Goal: Transaction & Acquisition: Obtain resource

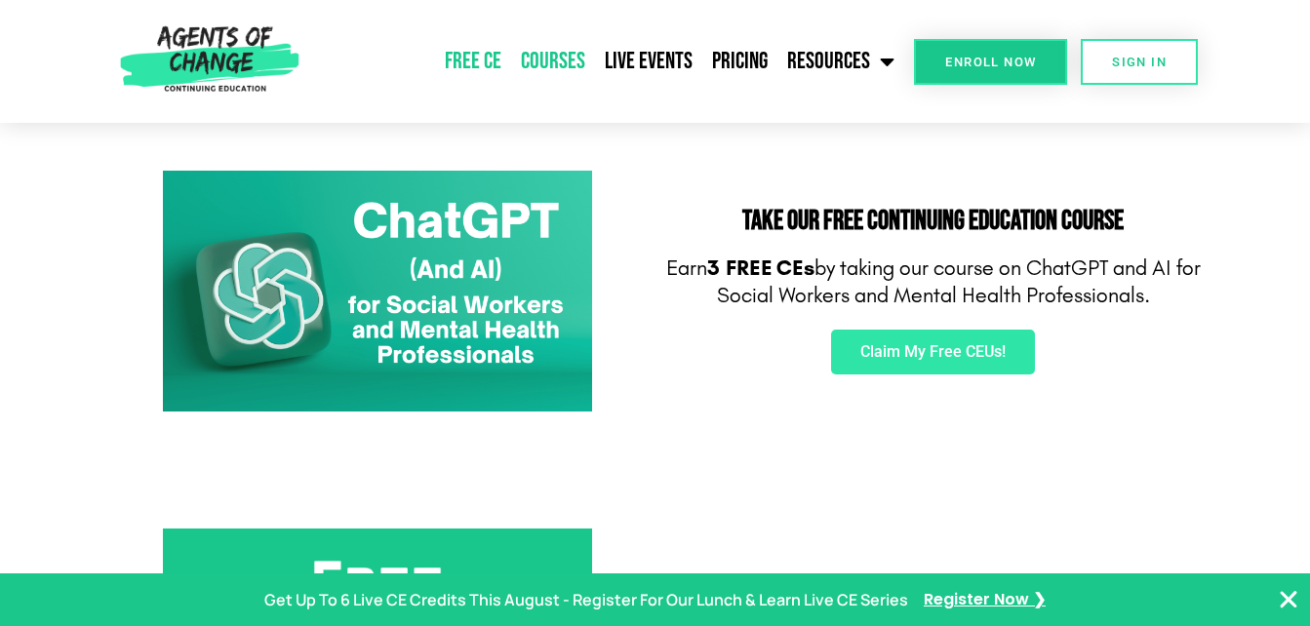
click at [553, 58] on link "Courses" at bounding box center [553, 61] width 84 height 49
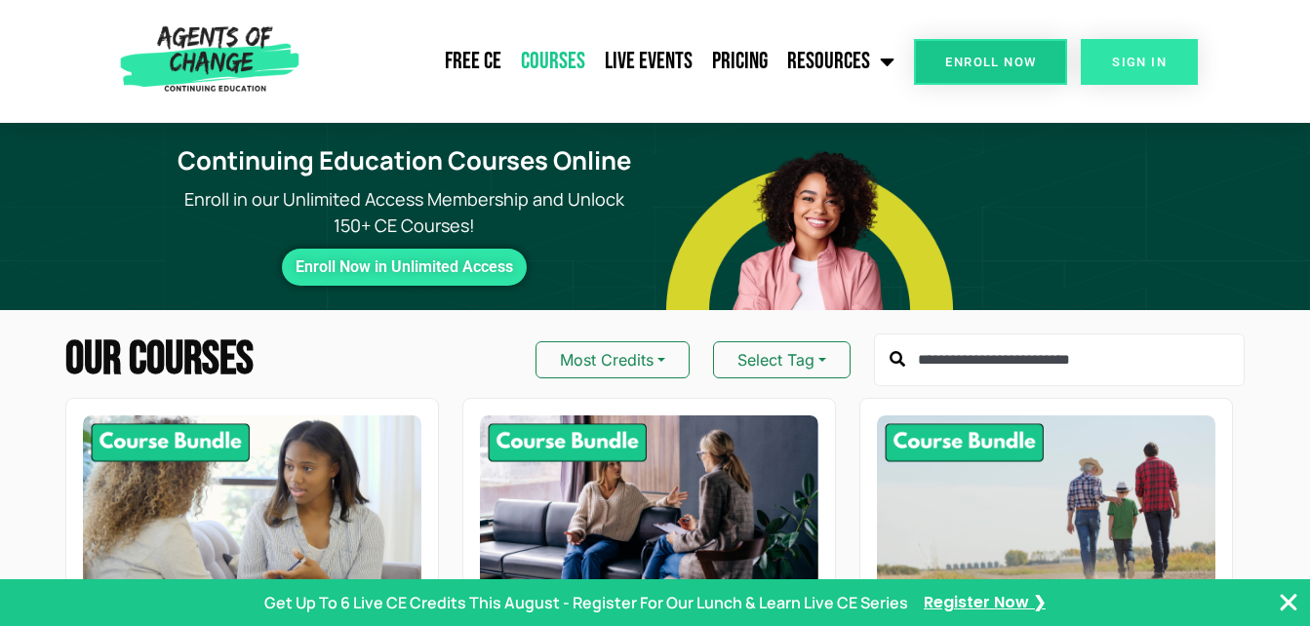
click at [1160, 56] on span "SIGN IN" at bounding box center [1139, 62] width 55 height 13
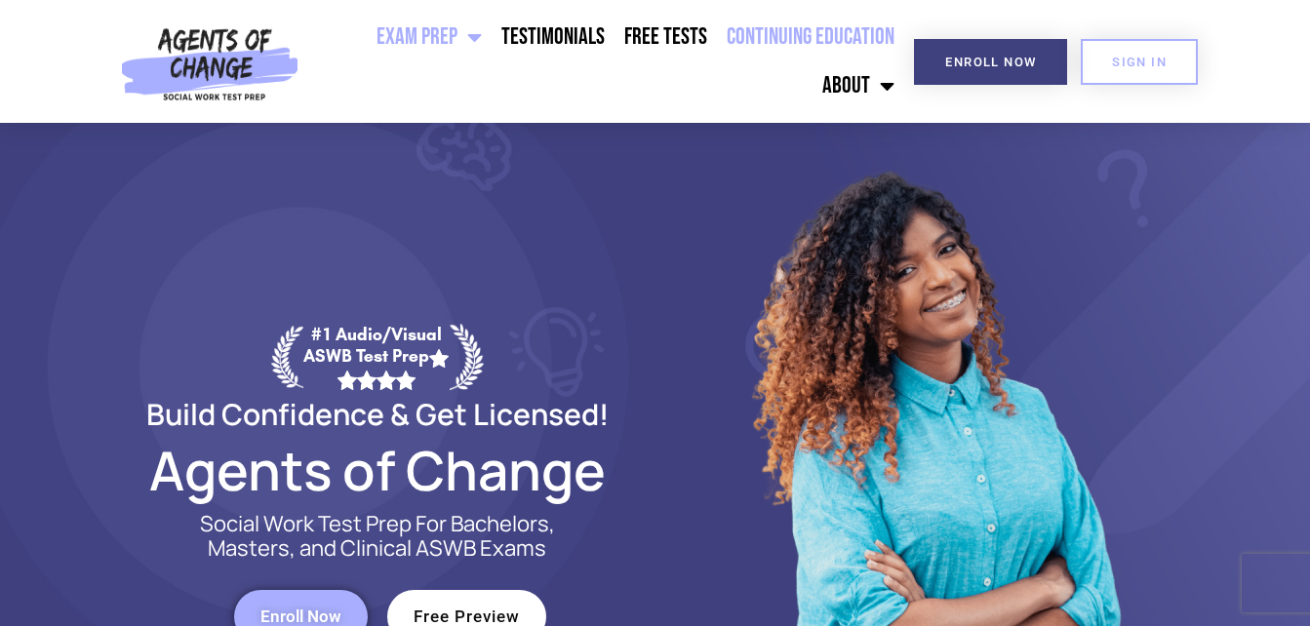
click at [806, 39] on link "Continuing Education" at bounding box center [810, 37] width 187 height 49
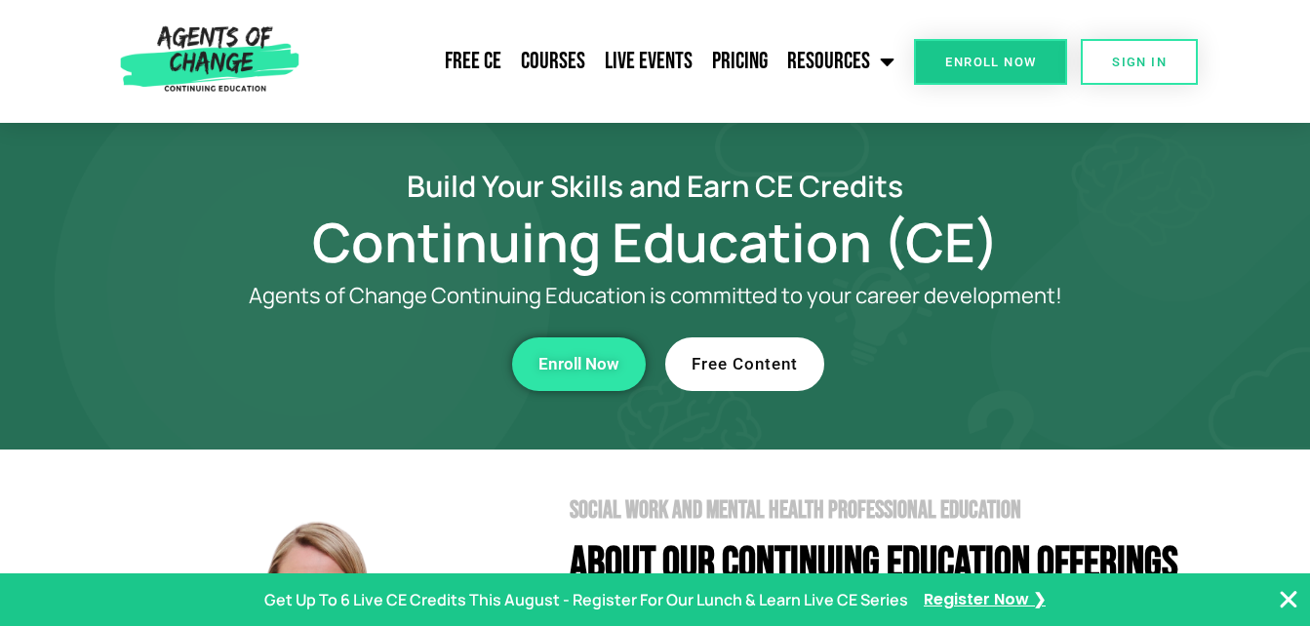
click at [770, 375] on link "Free Content" at bounding box center [744, 365] width 159 height 54
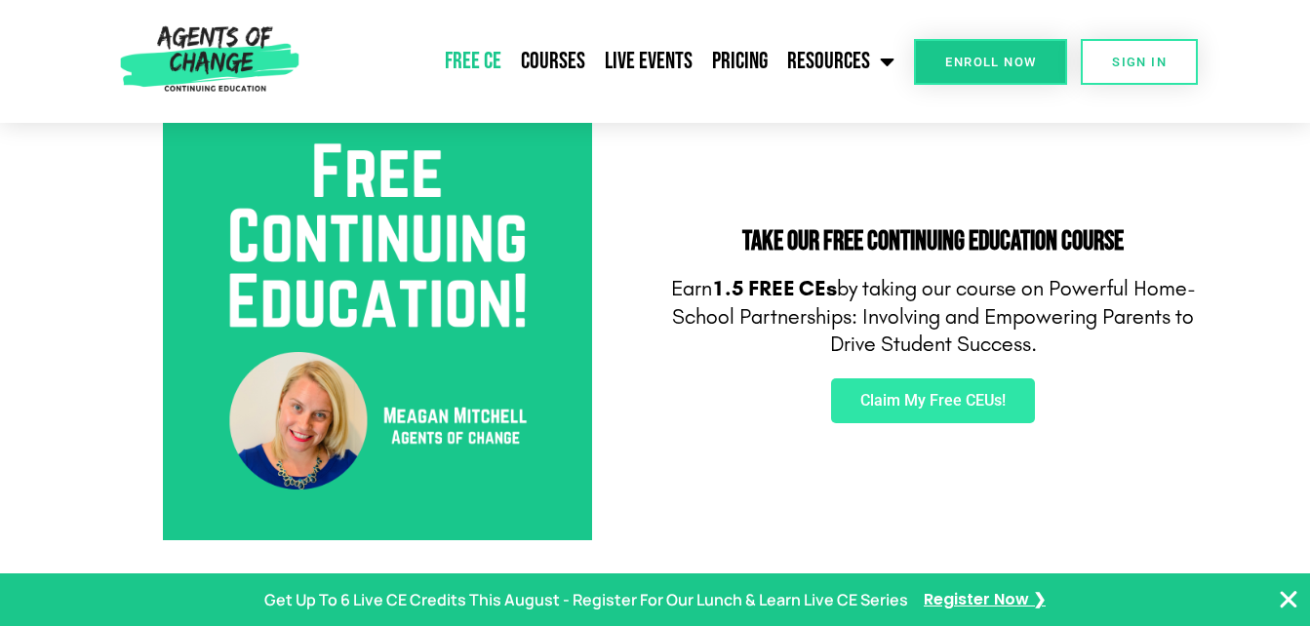
scroll to position [680, 0]
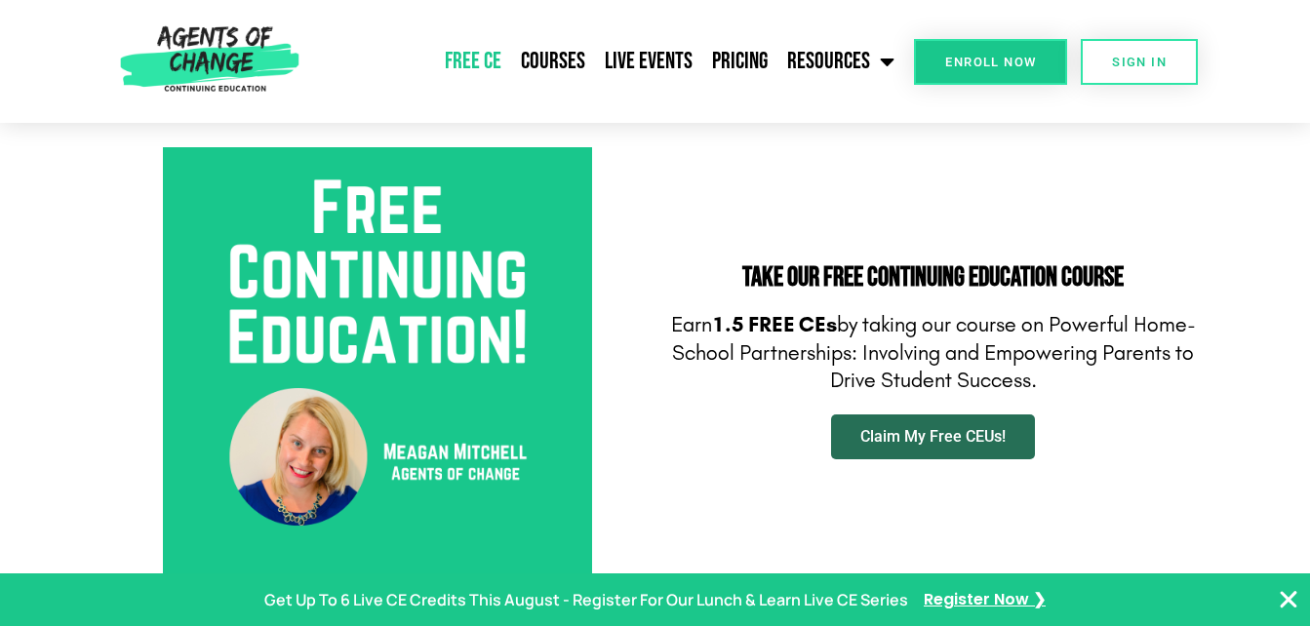
click at [909, 437] on span "Claim My Free CEUs!" at bounding box center [933, 437] width 145 height 16
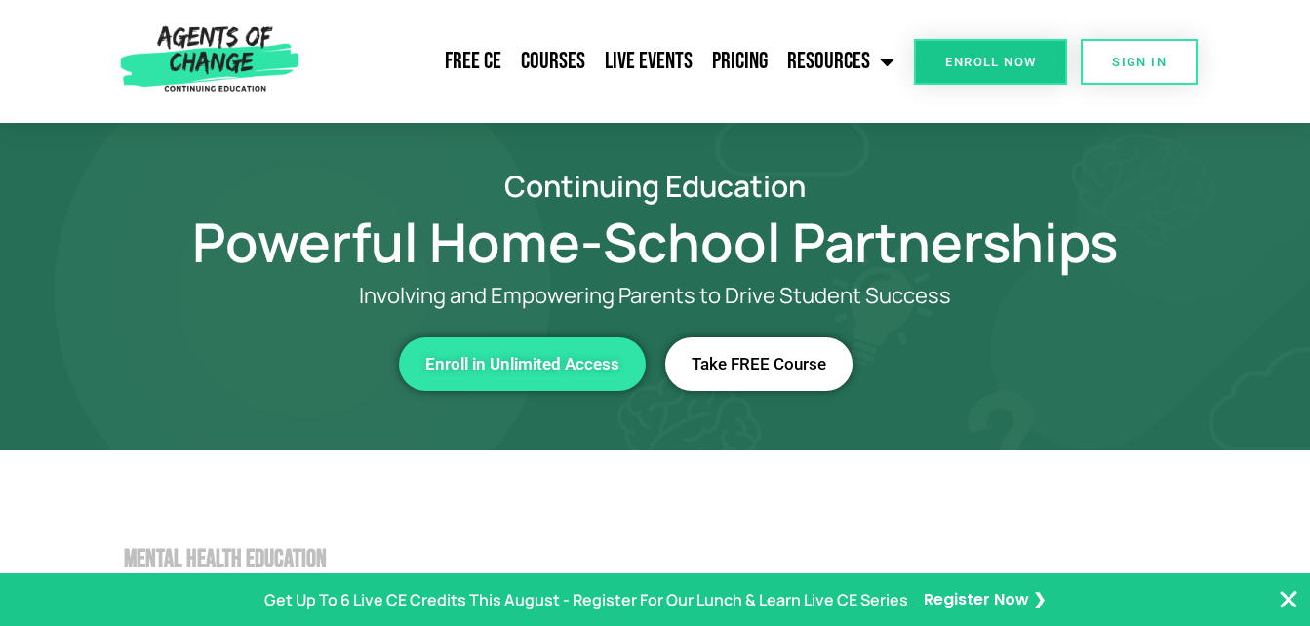
click at [823, 363] on span "Take FREE Course" at bounding box center [759, 364] width 135 height 17
click at [777, 371] on span "Take FREE Course" at bounding box center [759, 364] width 135 height 17
